Goal: Check status: Check status

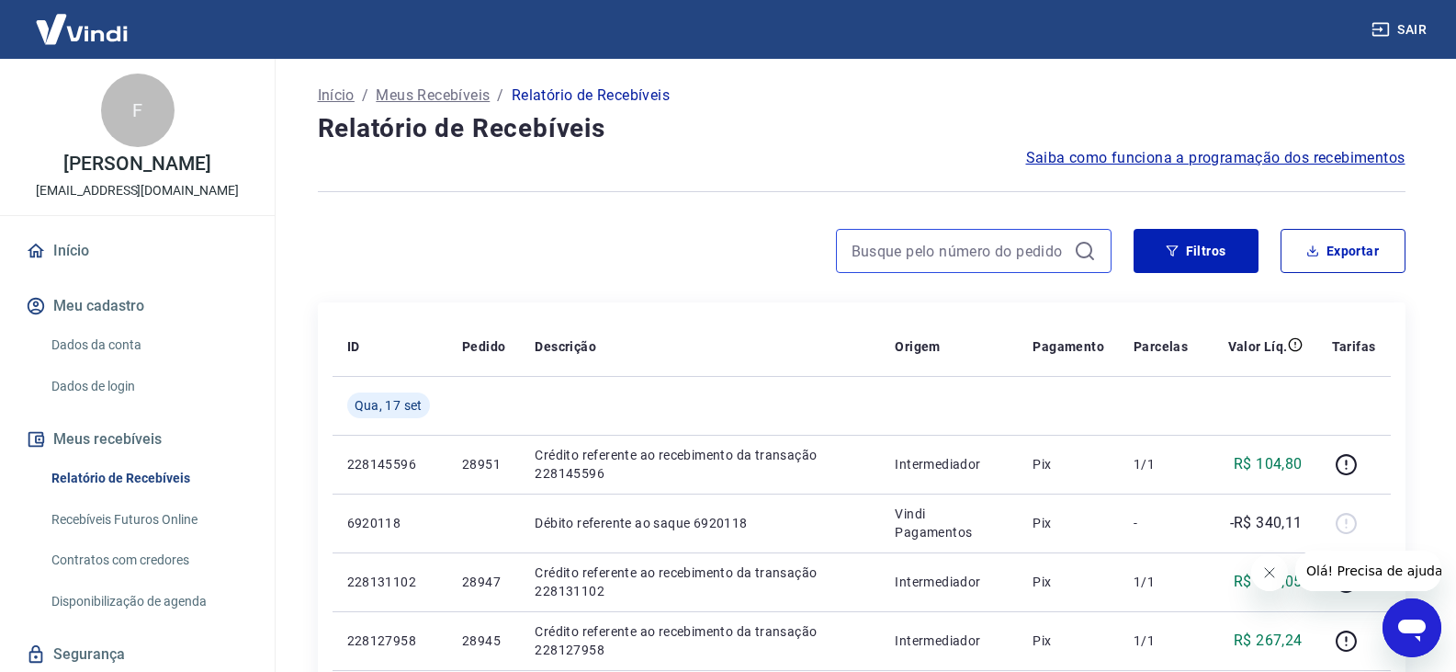
click at [920, 259] on input at bounding box center [959, 251] width 215 height 28
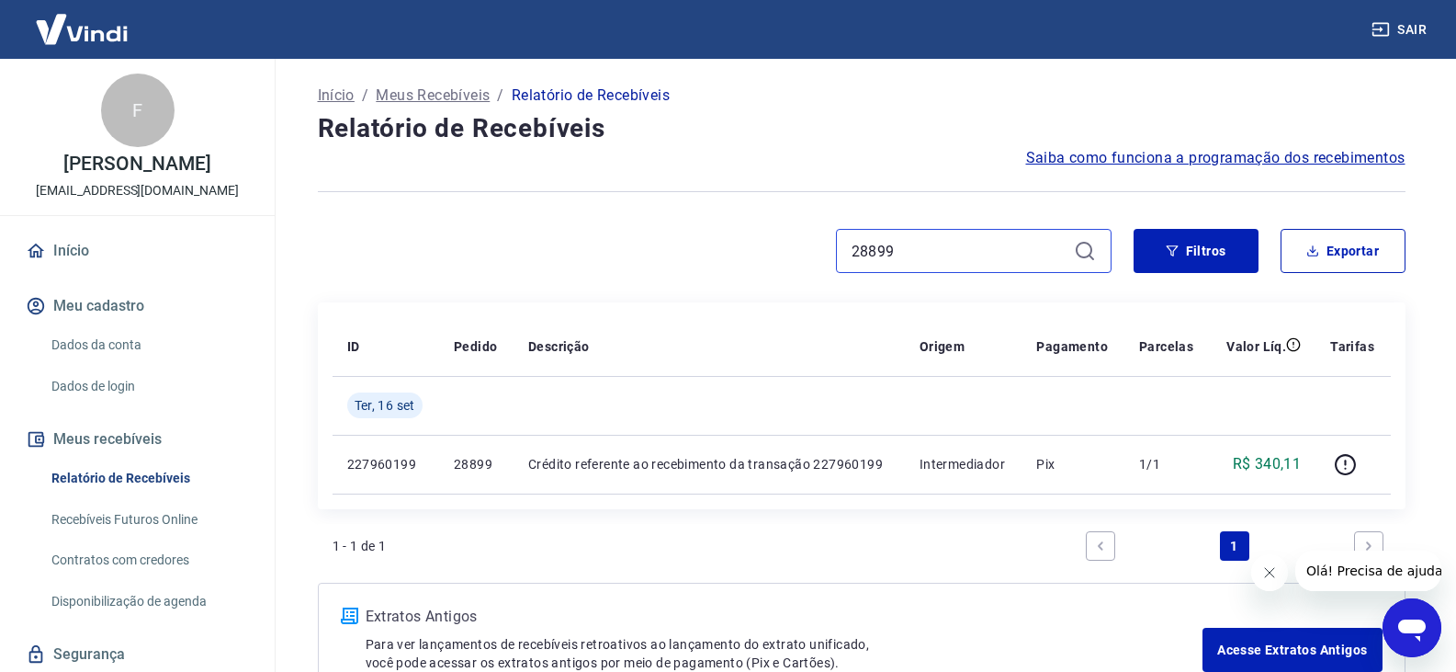
click at [903, 254] on input "28899" at bounding box center [959, 251] width 215 height 28
click at [903, 254] on input "28937" at bounding box center [959, 251] width 215 height 28
click at [898, 252] on input "28907" at bounding box center [959, 251] width 215 height 28
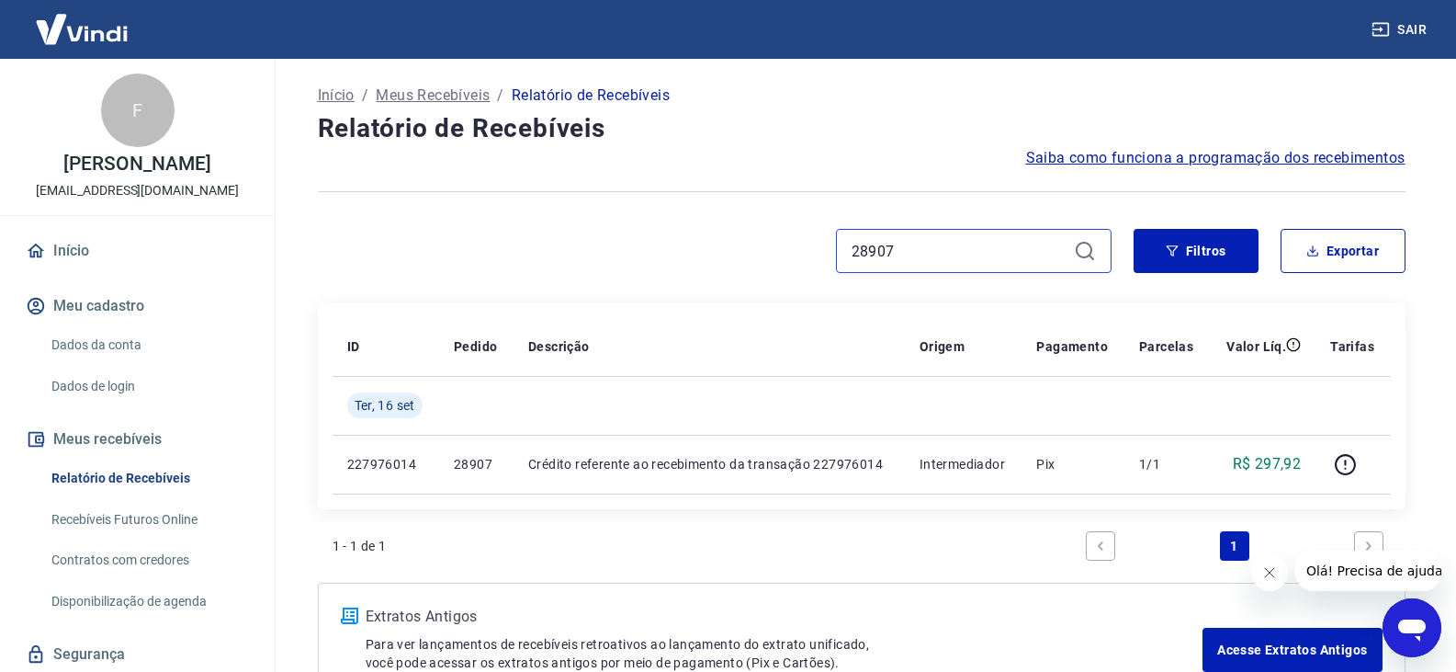
click at [898, 252] on input "28907" at bounding box center [959, 251] width 215 height 28
click at [898, 252] on input "28925" at bounding box center [959, 251] width 215 height 28
click at [867, 252] on input "28927" at bounding box center [959, 251] width 215 height 28
click at [882, 254] on input "28927" at bounding box center [959, 251] width 215 height 28
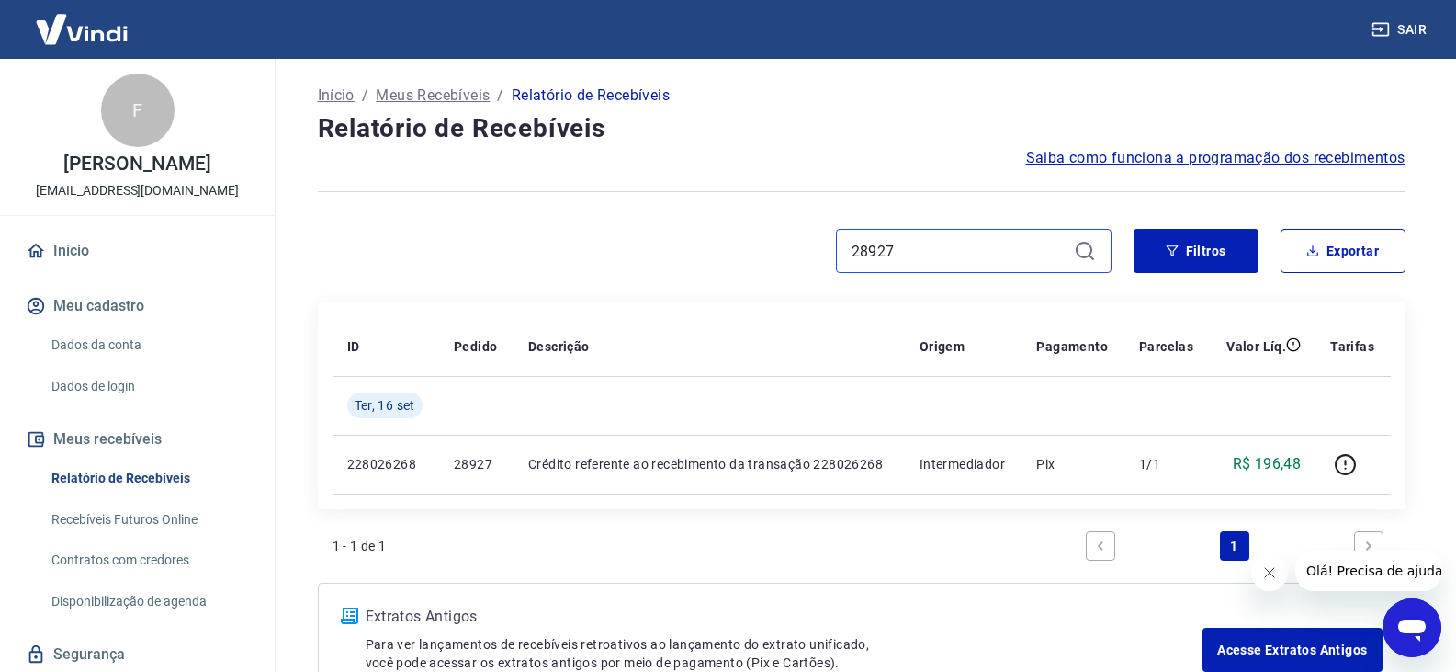
click at [882, 254] on input "28927" at bounding box center [959, 251] width 215 height 28
click at [882, 254] on input "28895" at bounding box center [959, 251] width 215 height 28
click at [882, 254] on input "28905" at bounding box center [959, 251] width 215 height 28
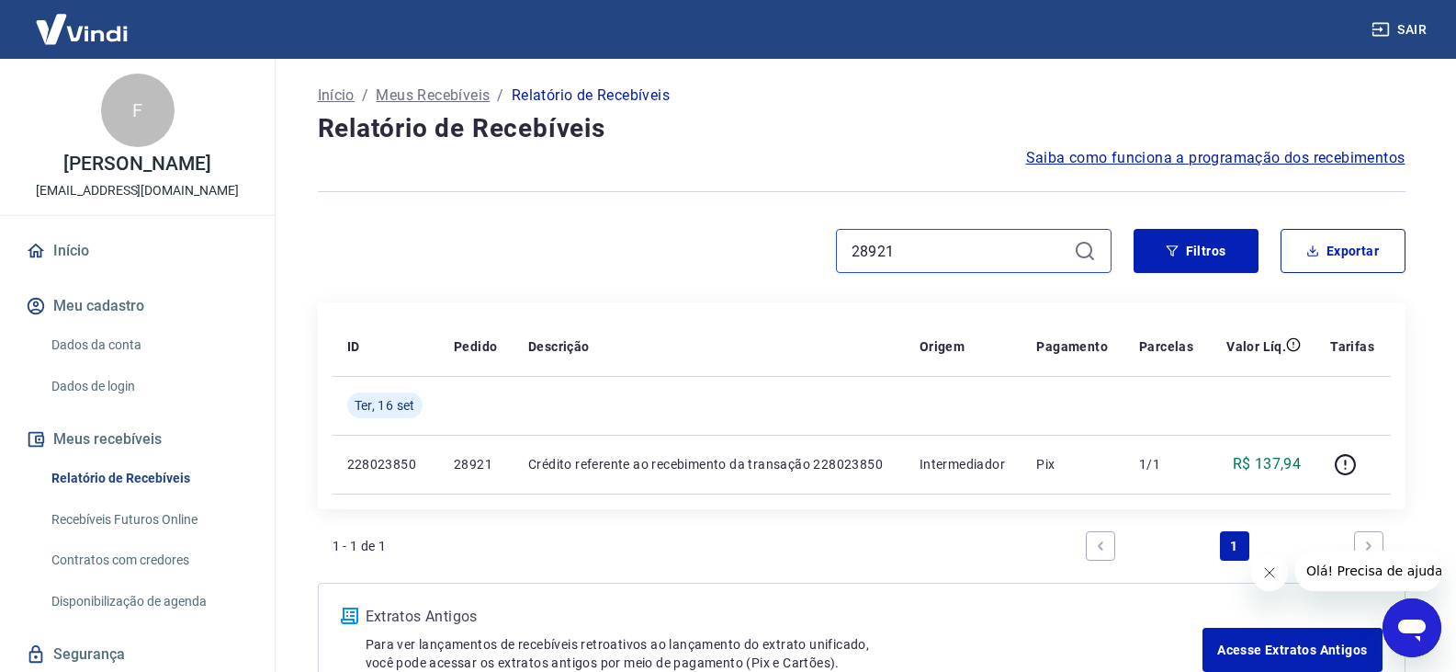
click at [883, 254] on input "28921" at bounding box center [959, 251] width 215 height 28
type input "28919"
click at [880, 254] on input "28919" at bounding box center [959, 251] width 215 height 28
